Goal: Navigation & Orientation: Find specific page/section

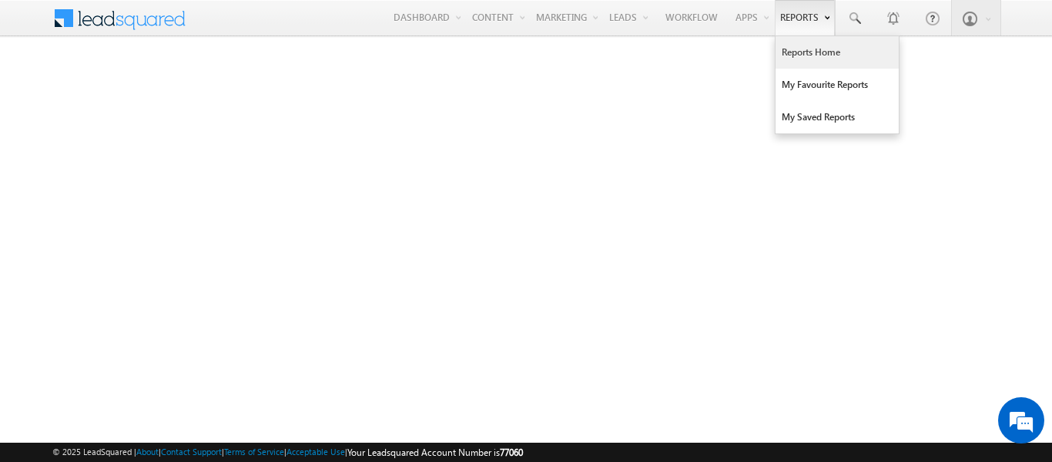
click at [803, 52] on link "Reports Home" at bounding box center [837, 52] width 123 height 32
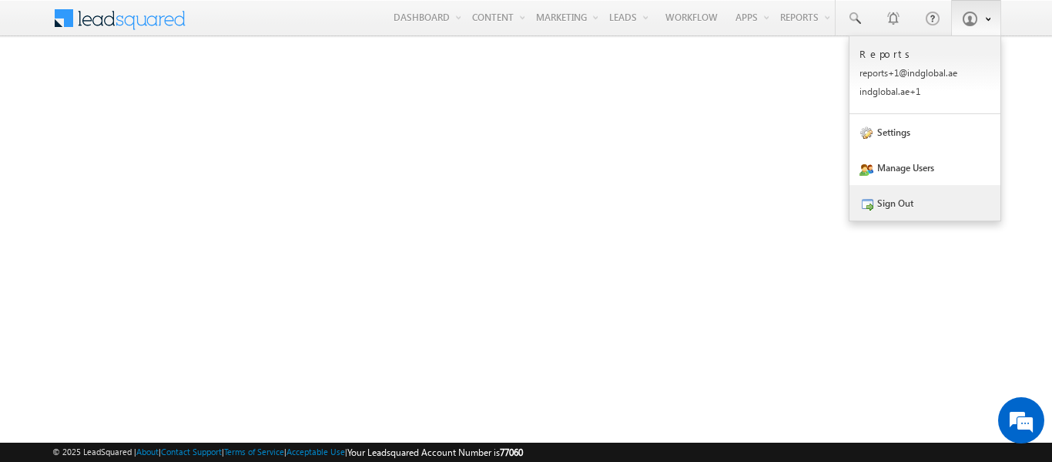
click at [901, 201] on link "Sign Out" at bounding box center [925, 202] width 151 height 35
